Goal: Information Seeking & Learning: Check status

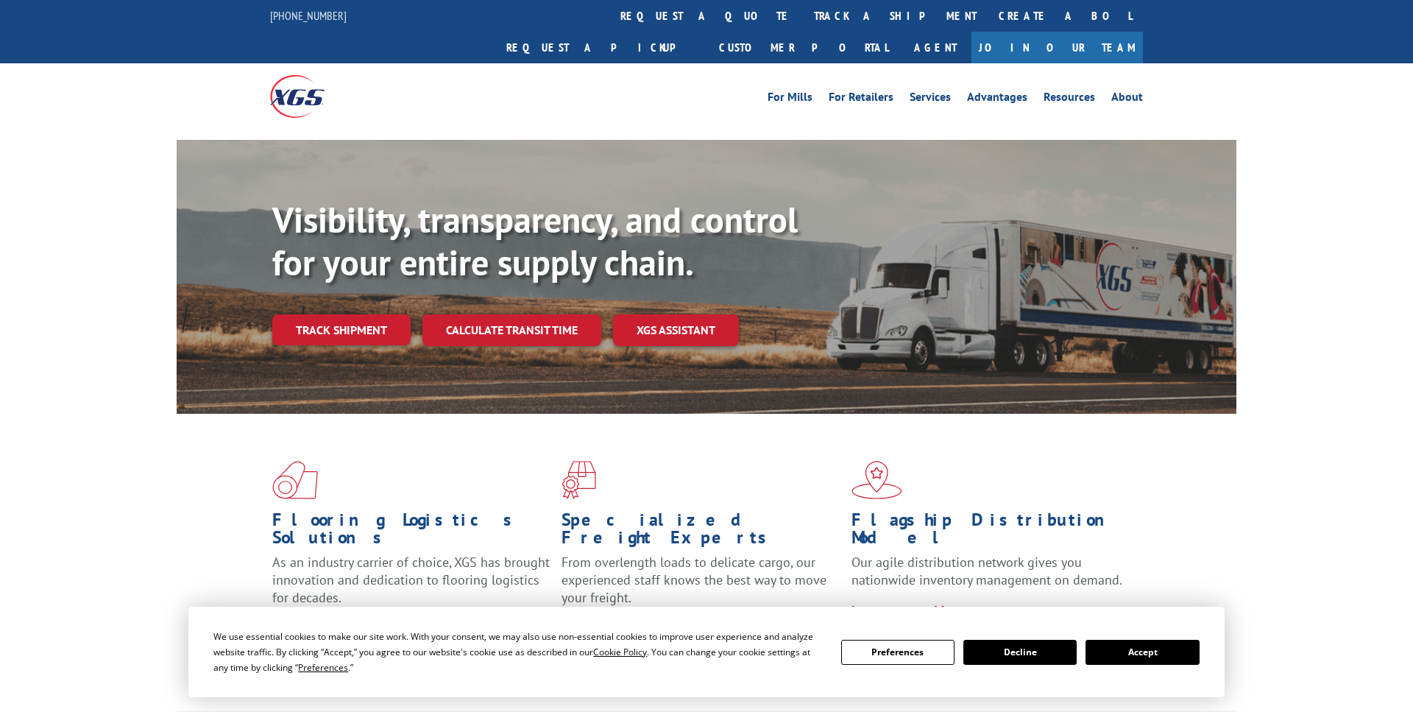
drag, startPoint x: 653, startPoint y: 13, endPoint x: 735, endPoint y: 82, distance: 108.1
click at [803, 13] on link "track a shipment" at bounding box center [895, 16] width 185 height 32
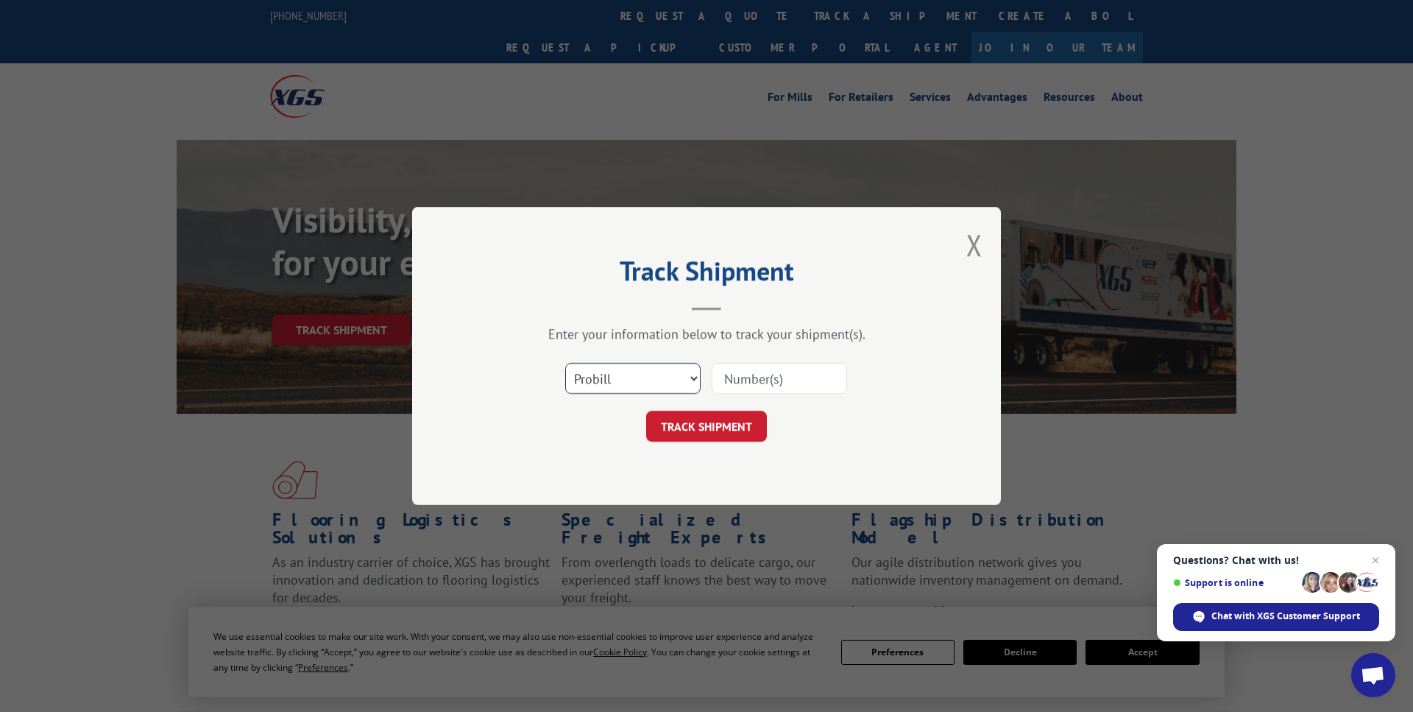
select select "bol"
click option "BOL" at bounding box center [0, 0] width 0 height 0
click at [744, 377] on input at bounding box center [779, 378] width 135 height 31
type input "17503983"
drag, startPoint x: 725, startPoint y: 417, endPoint x: 741, endPoint y: 418, distance: 15.5
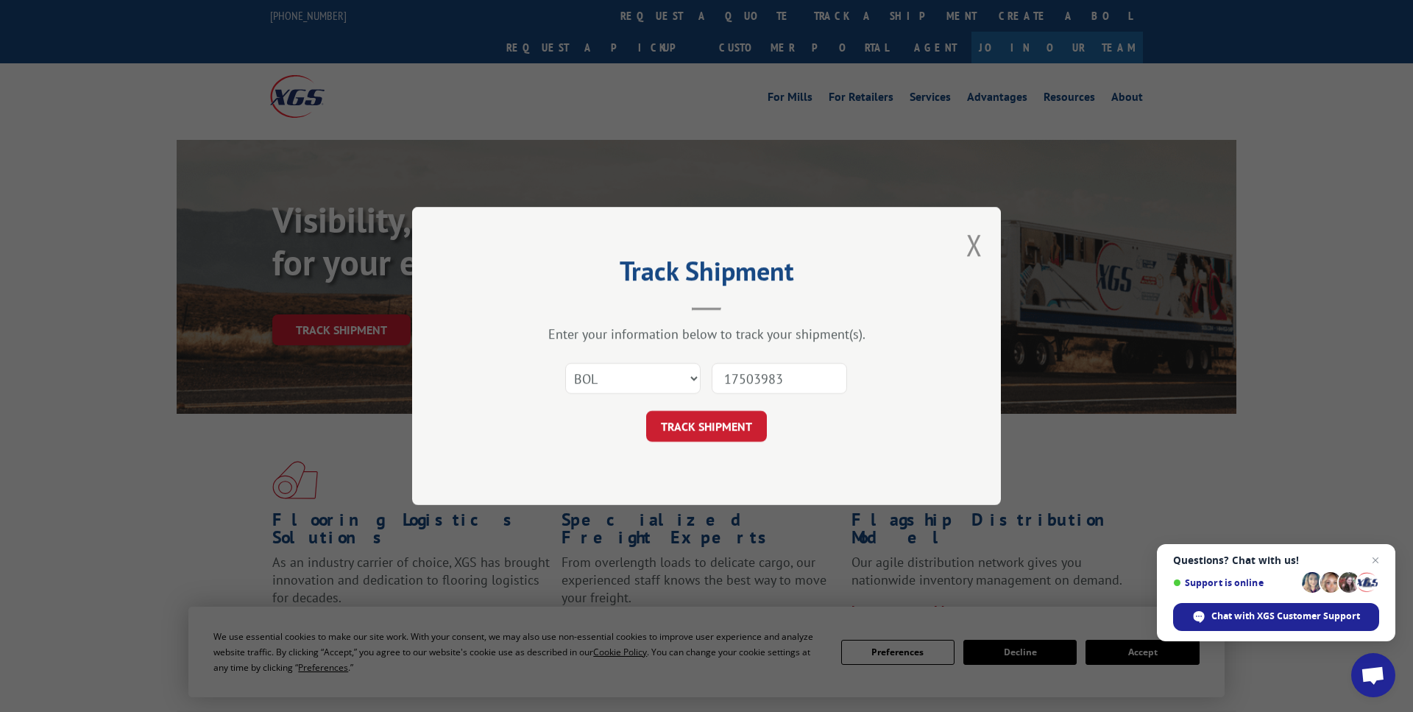
click at [725, 417] on button "TRACK SHIPMENT" at bounding box center [706, 426] width 121 height 31
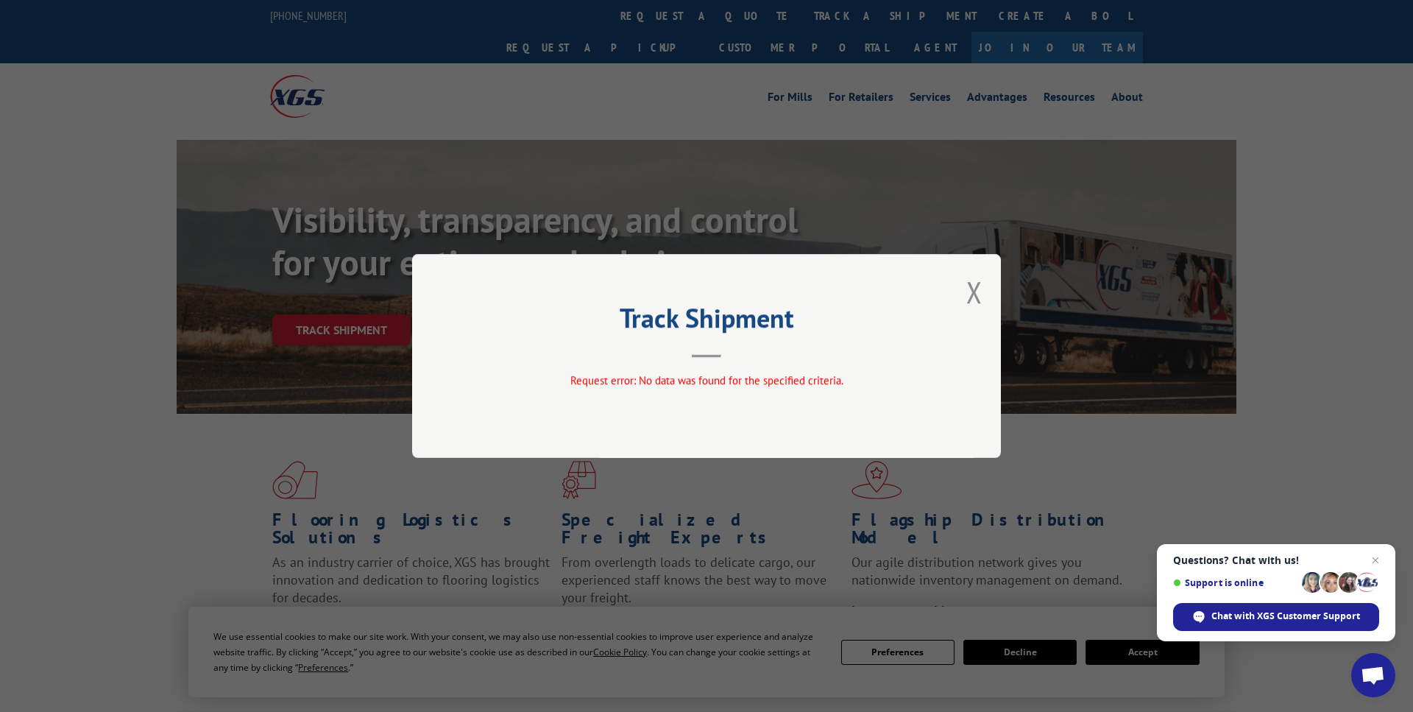
drag, startPoint x: 976, startPoint y: 293, endPoint x: 966, endPoint y: 293, distance: 9.6
click at [976, 293] on button "Close modal" at bounding box center [974, 291] width 16 height 39
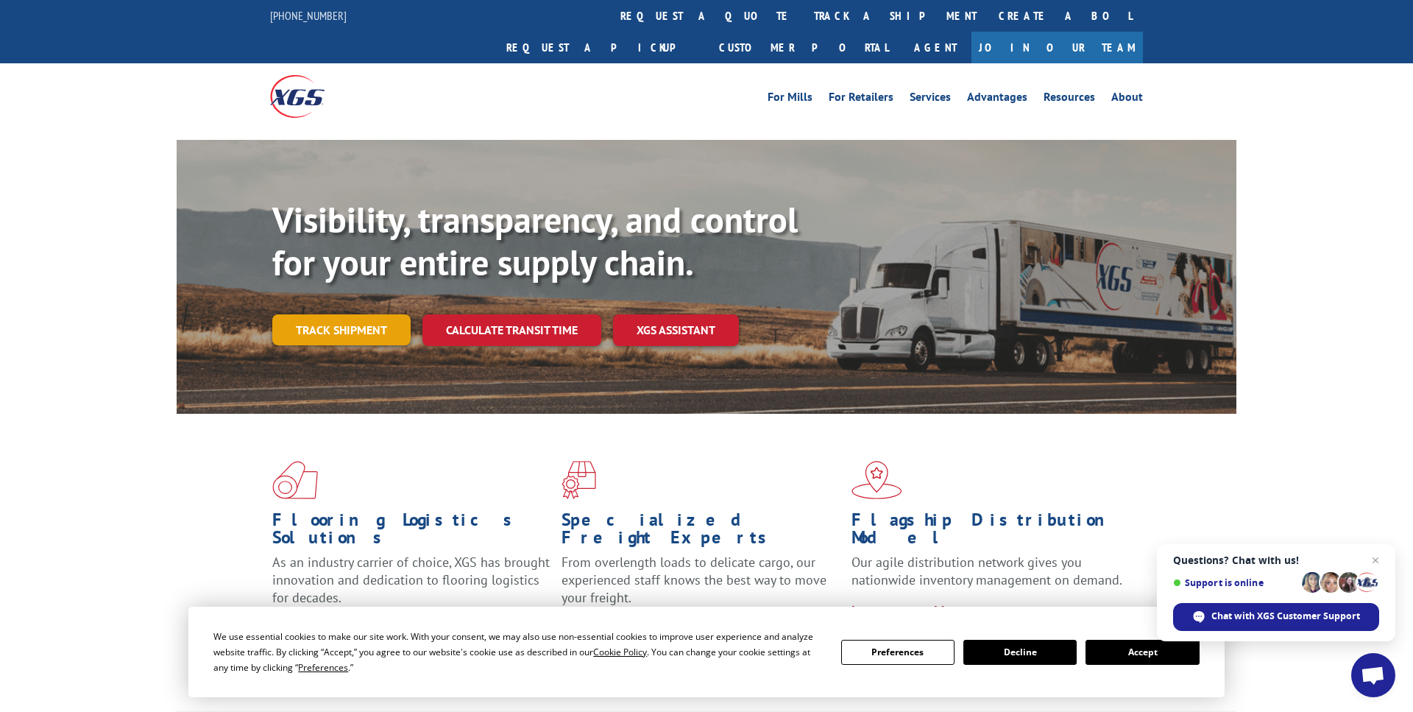
click at [349, 314] on link "Track shipment" at bounding box center [341, 329] width 138 height 31
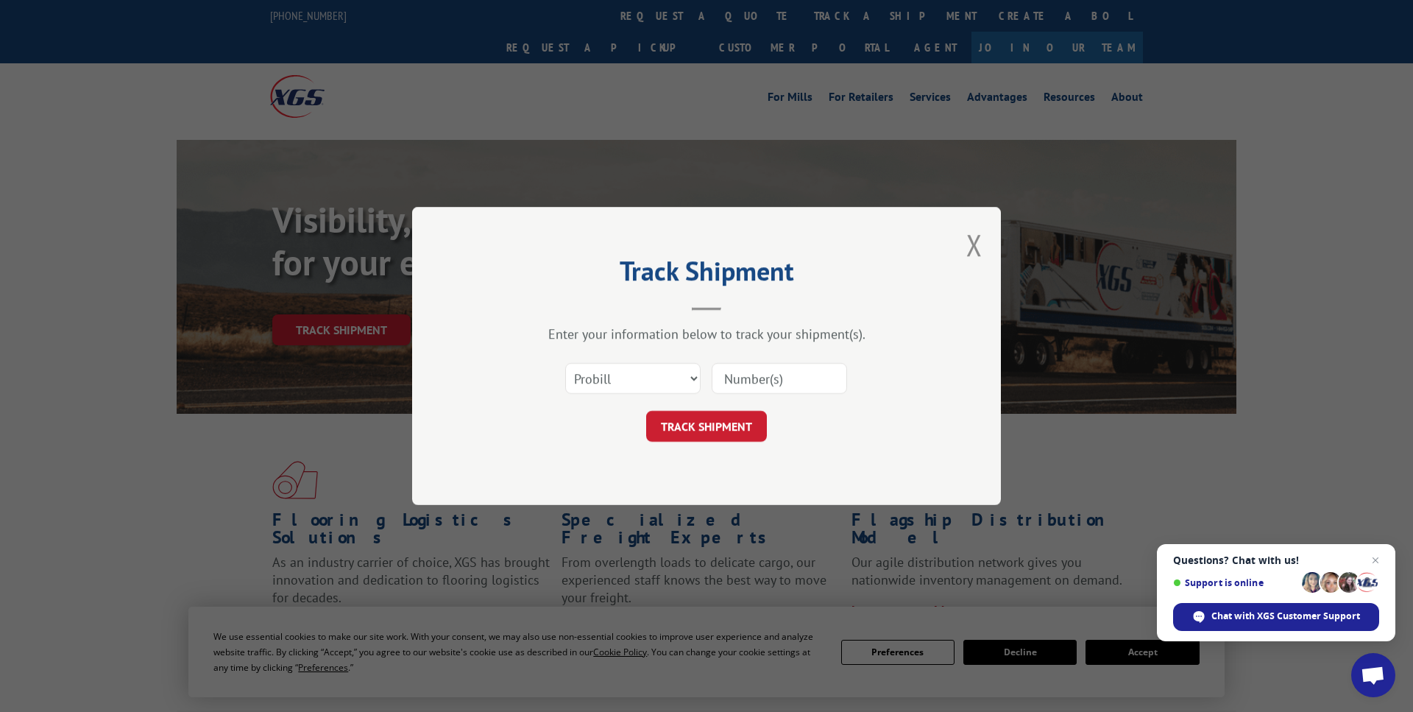
click at [731, 380] on input at bounding box center [779, 378] width 135 height 31
type input "17503983"
drag, startPoint x: 731, startPoint y: 427, endPoint x: 794, endPoint y: 434, distance: 63.7
click at [732, 426] on button "TRACK SHIPMENT" at bounding box center [706, 426] width 121 height 31
